Goal: Complete application form

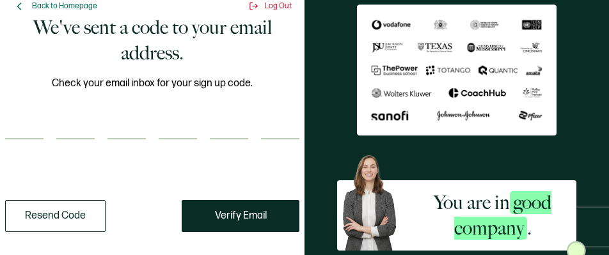
click at [24, 120] on input "number" at bounding box center [24, 127] width 38 height 26
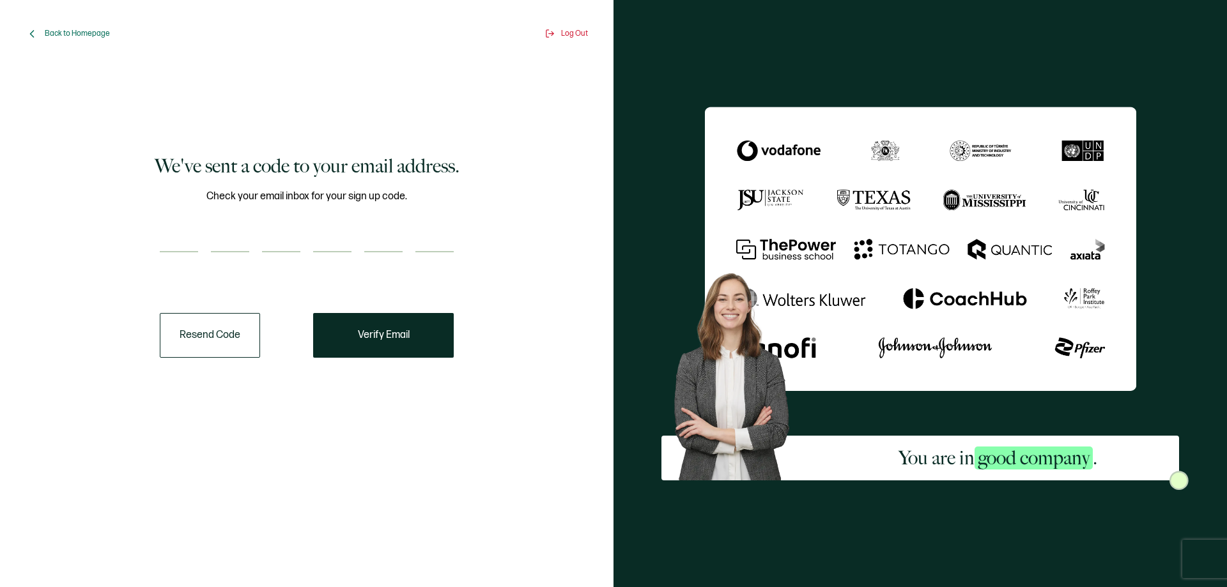
type input "6"
type input "8"
type input "5"
type input "1"
type input "8"
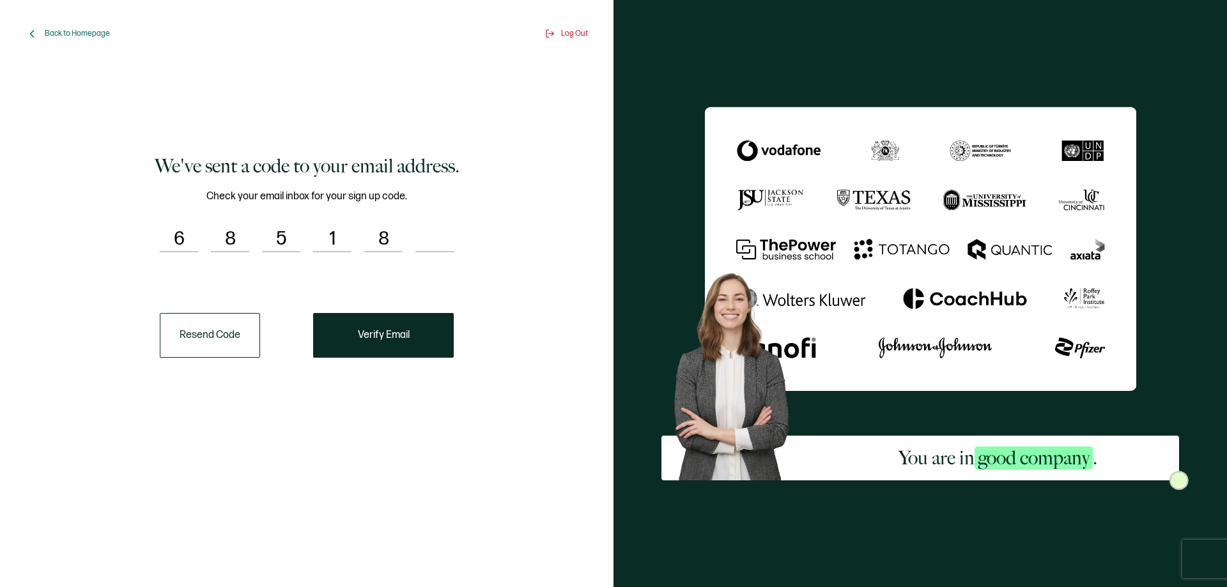
type input "1"
